Goal: Task Accomplishment & Management: Use online tool/utility

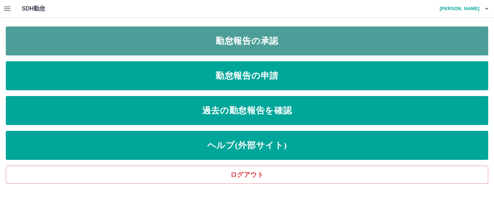
click at [237, 44] on link "勤怠報告の承認" at bounding box center [247, 40] width 483 height 29
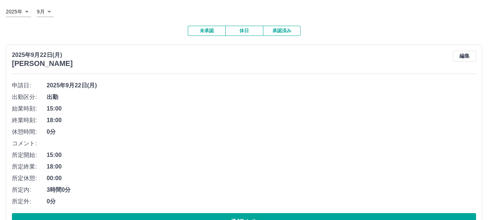
scroll to position [145, 0]
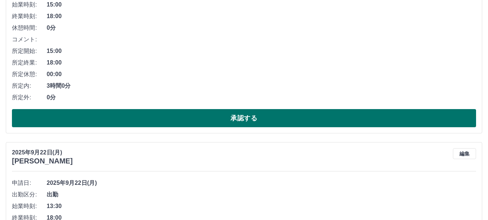
click at [204, 120] on button "承認する" at bounding box center [244, 118] width 464 height 18
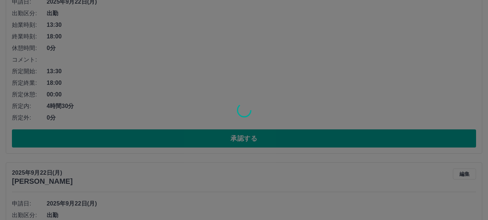
scroll to position [124, 0]
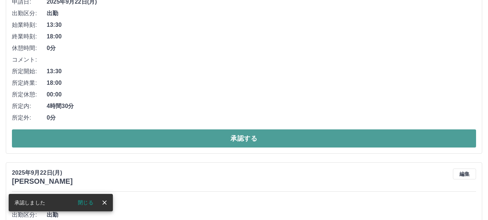
click at [224, 141] on button "承認する" at bounding box center [244, 138] width 464 height 18
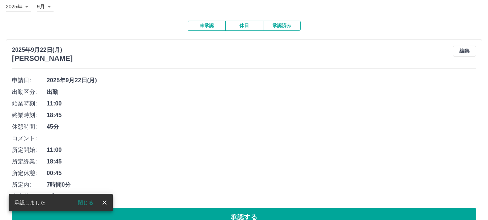
scroll to position [109, 0]
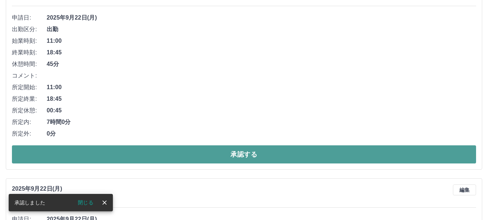
click at [226, 153] on button "承認する" at bounding box center [244, 154] width 464 height 18
click at [224, 159] on button "承認する" at bounding box center [244, 154] width 464 height 18
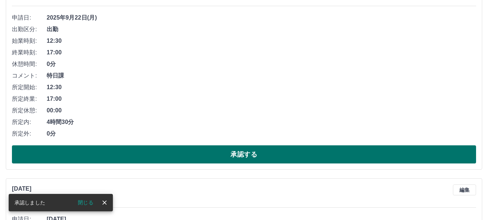
click at [223, 160] on button "承認する" at bounding box center [244, 154] width 464 height 18
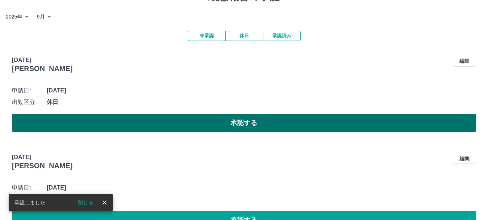
scroll to position [72, 0]
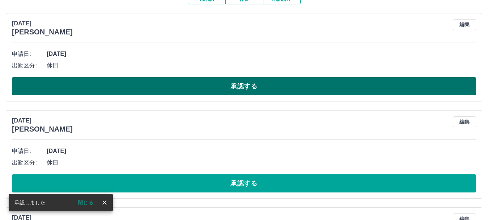
click at [229, 85] on button "承認する" at bounding box center [244, 86] width 464 height 18
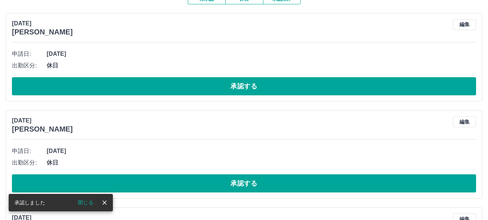
click at [235, 184] on button "承認する" at bounding box center [244, 183] width 464 height 18
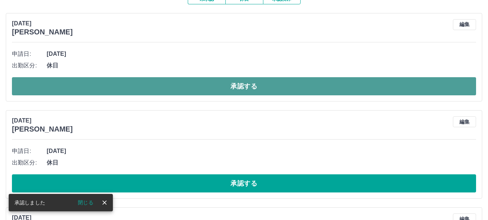
click at [234, 88] on button "承認する" at bounding box center [244, 86] width 464 height 18
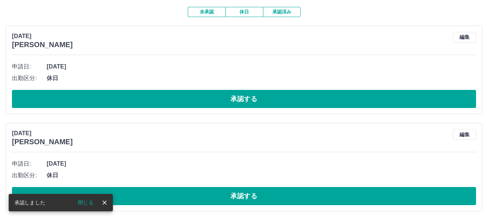
scroll to position [60, 0]
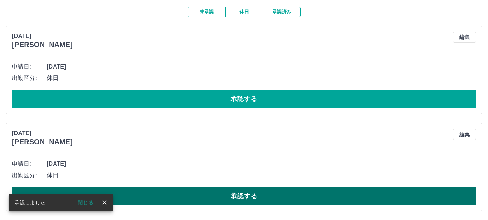
click at [249, 193] on button "承認する" at bounding box center [244, 196] width 464 height 18
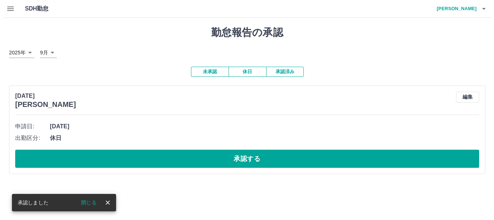
scroll to position [0, 0]
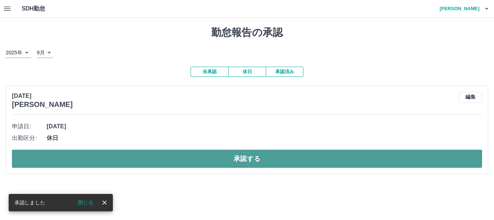
click at [249, 157] on button "承認する" at bounding box center [247, 158] width 470 height 18
